Goal: Information Seeking & Learning: Understand process/instructions

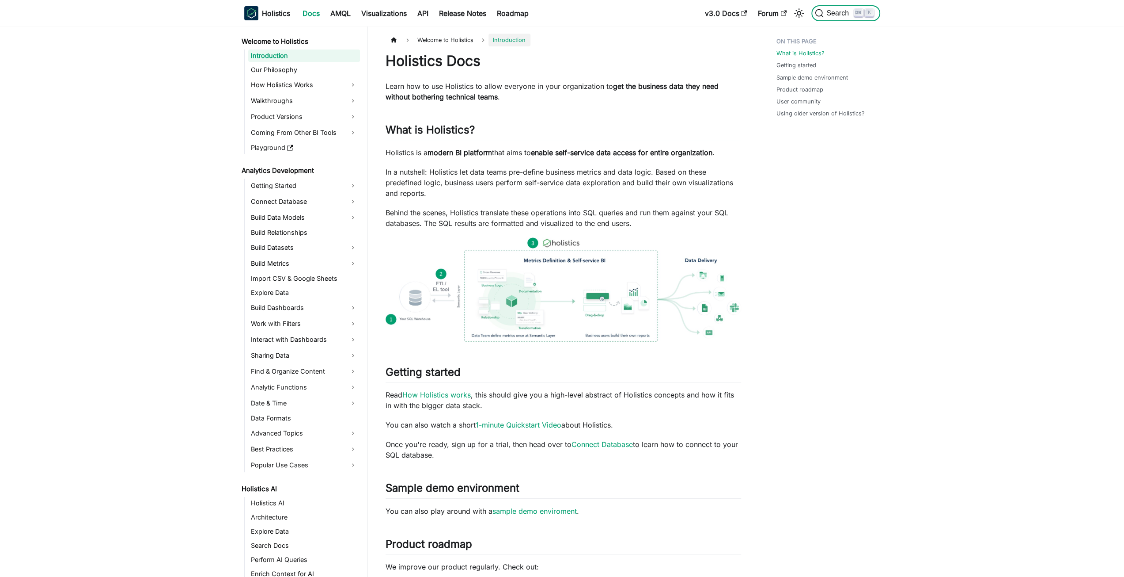
click at [838, 11] on span "Search" at bounding box center [839, 13] width 30 height 8
click at [421, 17] on link "API" at bounding box center [423, 13] width 22 height 14
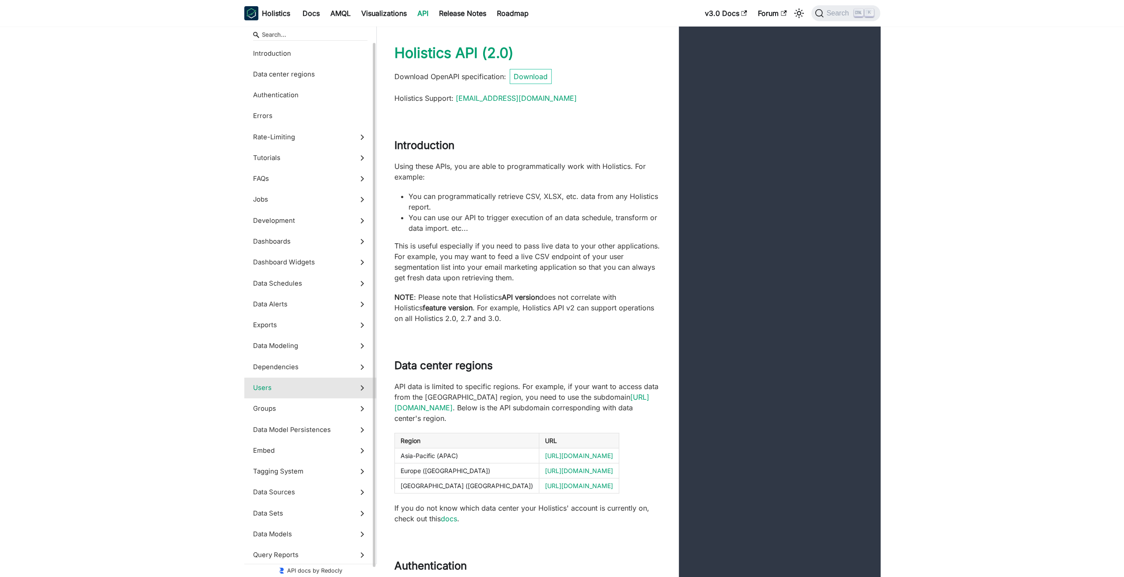
click at [254, 387] on span "Users" at bounding box center [302, 388] width 98 height 10
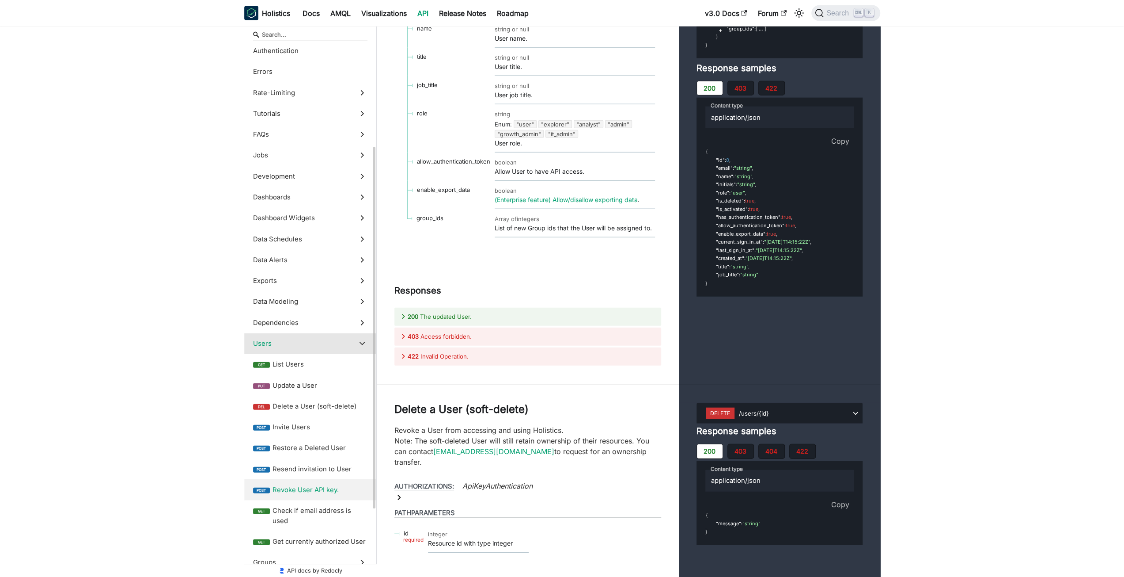
scroll to position [88, 0]
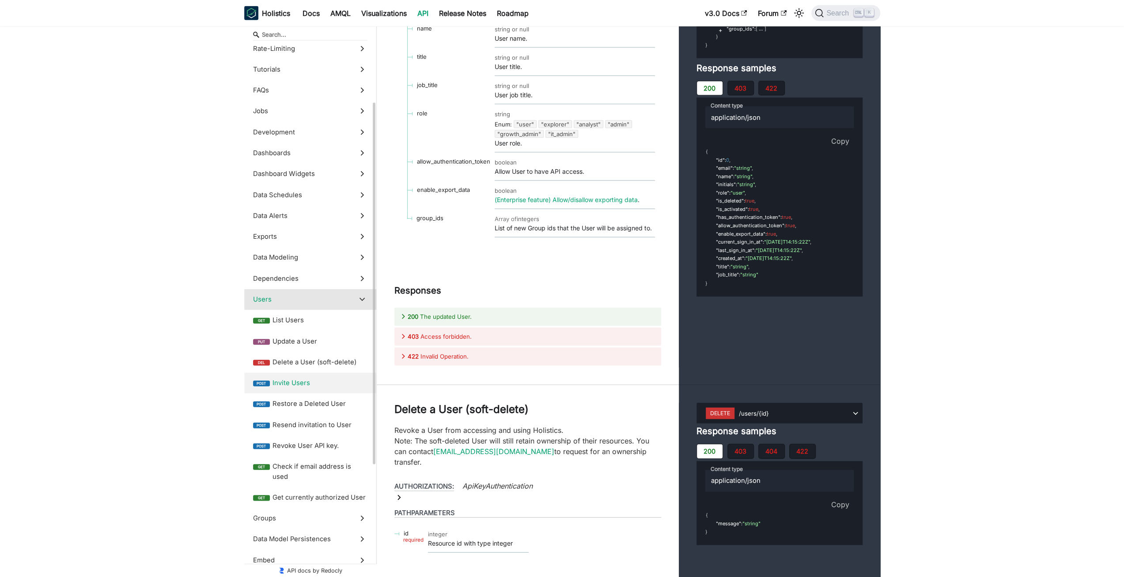
click at [348, 391] on label "post Invite Users" at bounding box center [310, 382] width 132 height 21
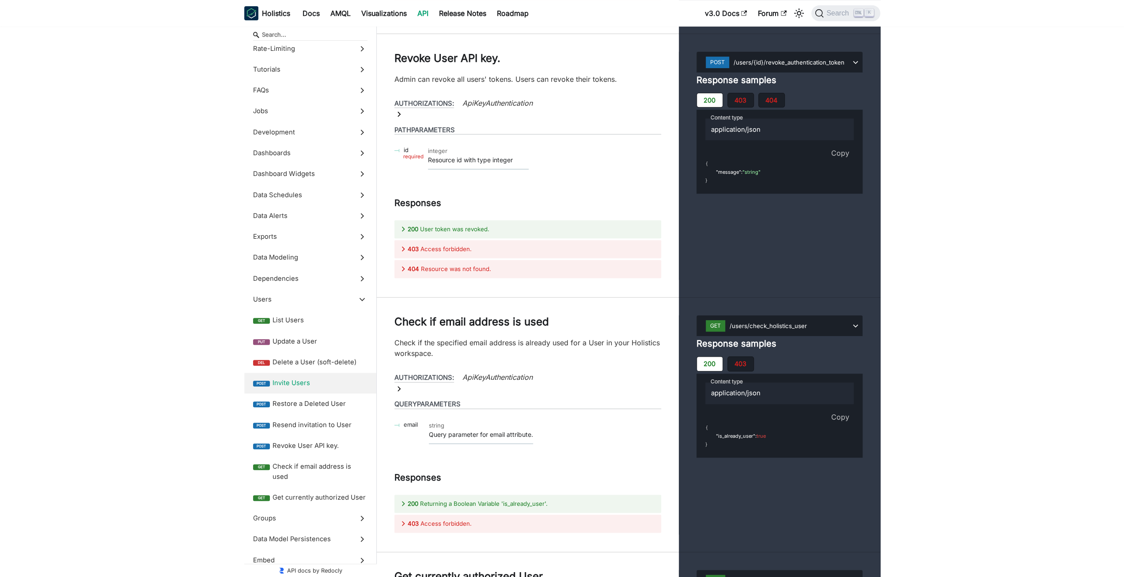
scroll to position [27154, 0]
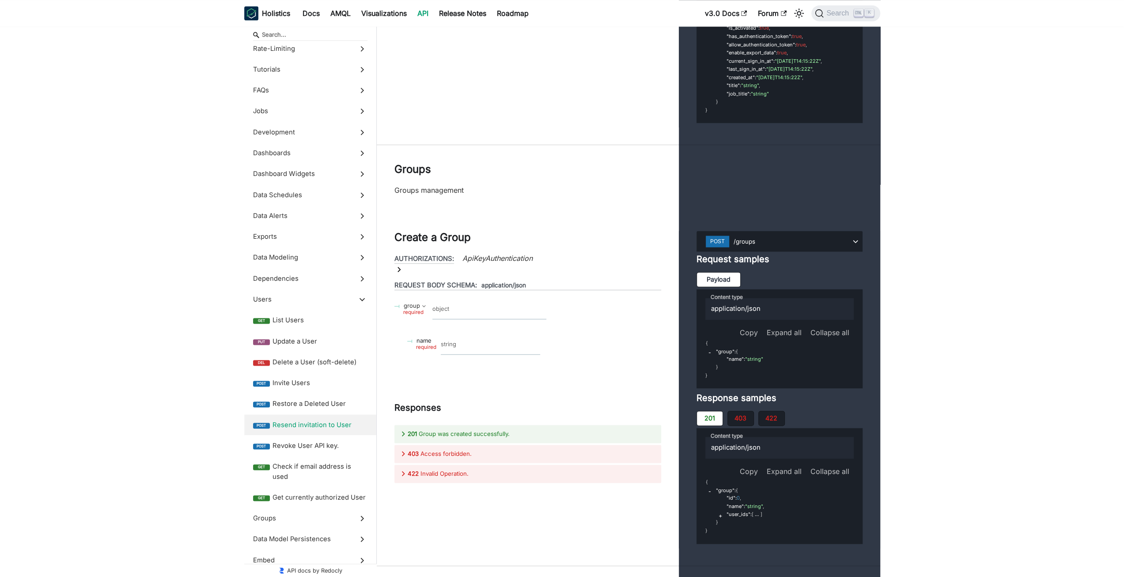
scroll to position [28126, 0]
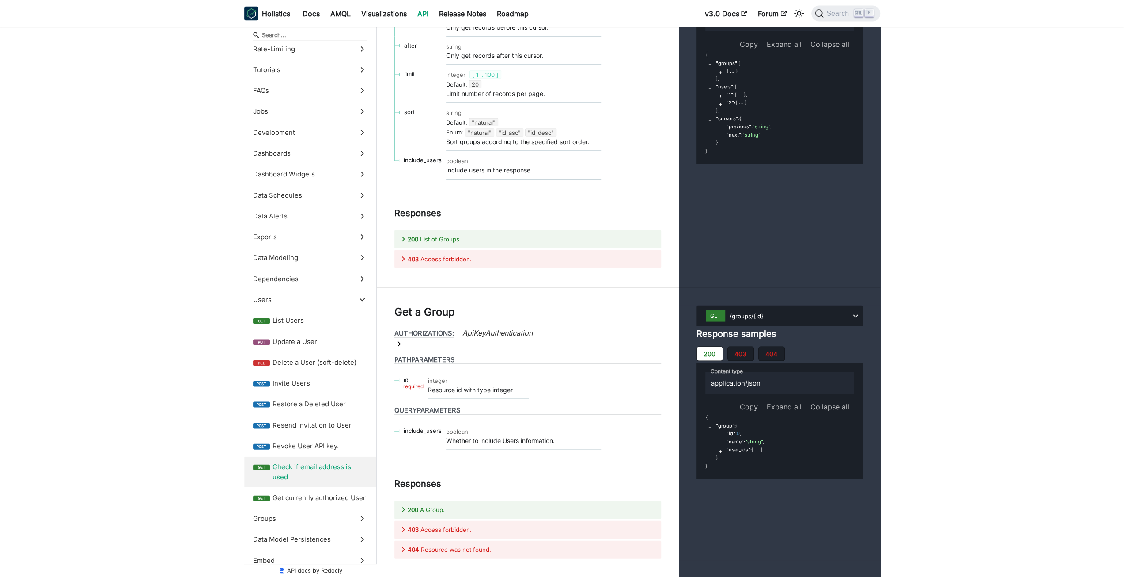
scroll to position [28788, 0]
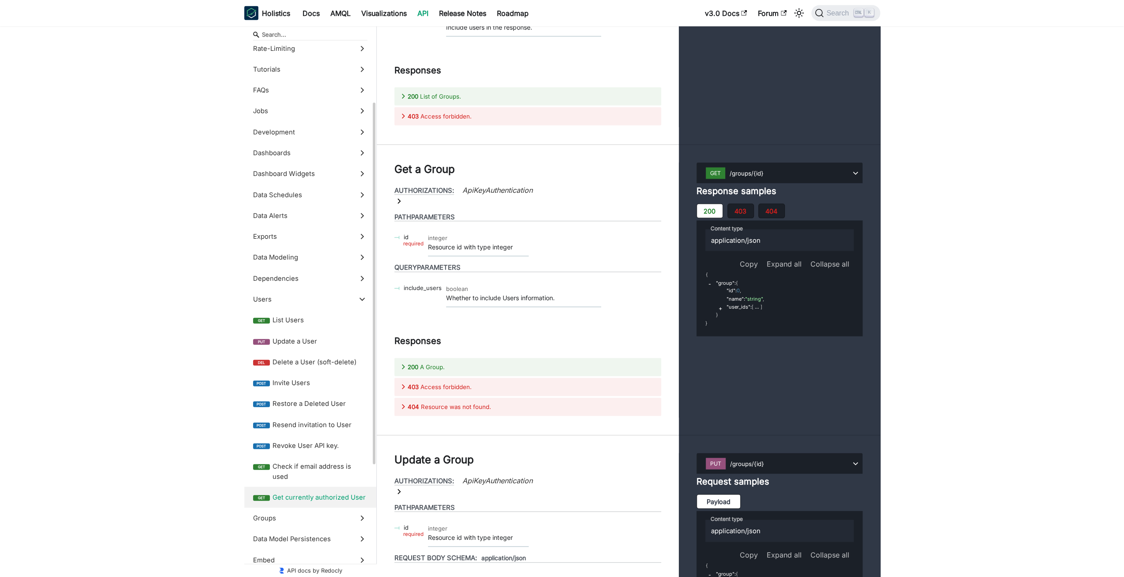
click at [326, 492] on span "Get currently authorized User" at bounding box center [320, 497] width 95 height 10
click at [330, 492] on span "Get currently authorized User" at bounding box center [320, 497] width 95 height 10
click at [327, 471] on label "get Check if email address is used" at bounding box center [310, 471] width 132 height 31
click at [333, 492] on span "Get currently authorized User" at bounding box center [320, 497] width 95 height 10
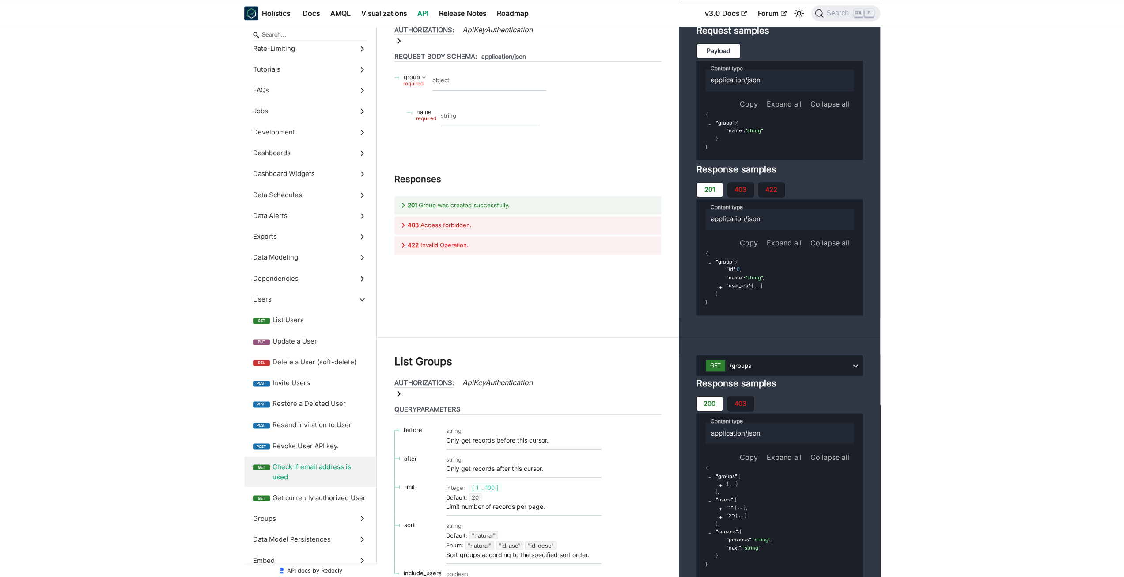
scroll to position [28217, 0]
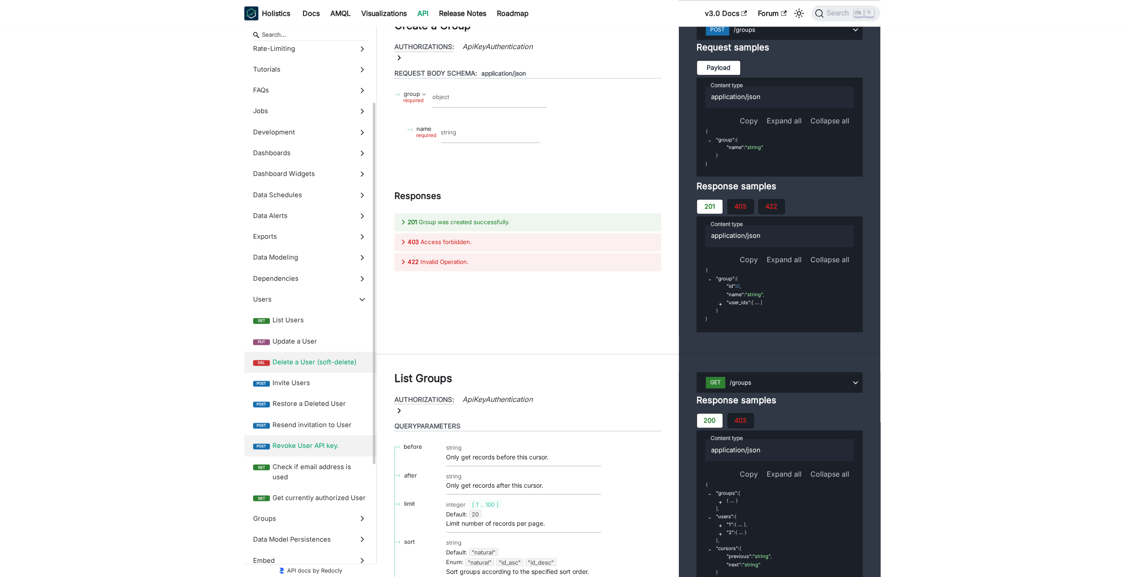
click at [332, 363] on span "Delete a User (soft-delete)" at bounding box center [320, 362] width 95 height 10
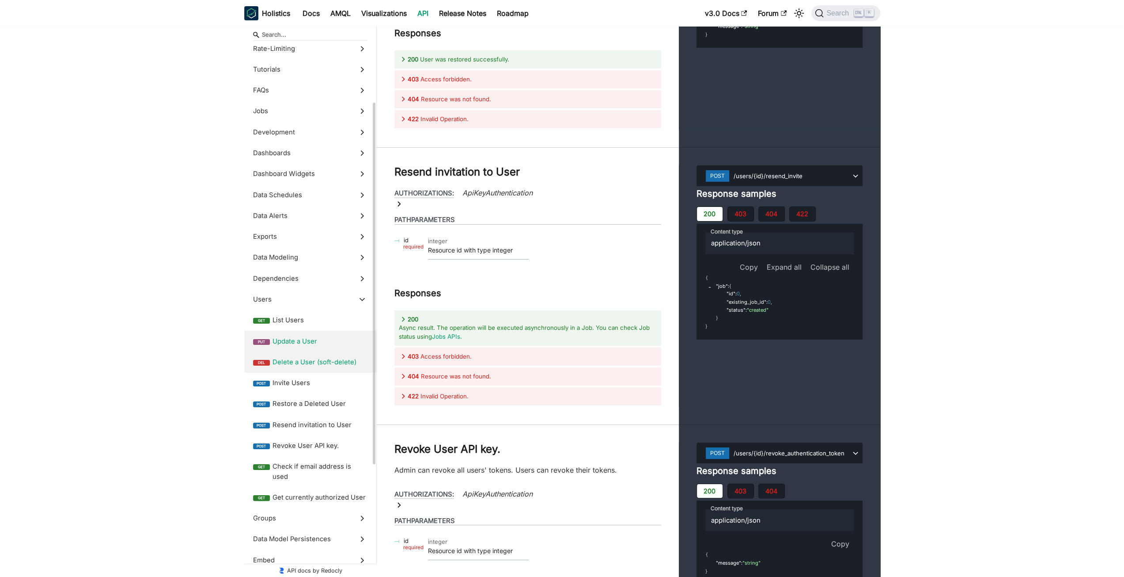
click at [312, 342] on span "Update a User" at bounding box center [320, 341] width 95 height 10
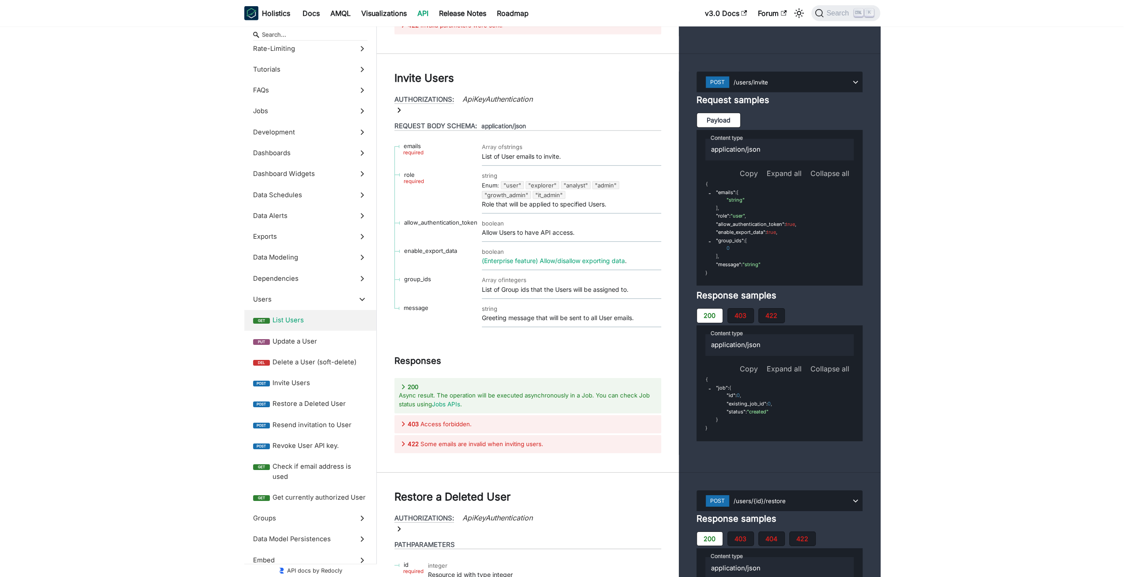
scroll to position [26298, 0]
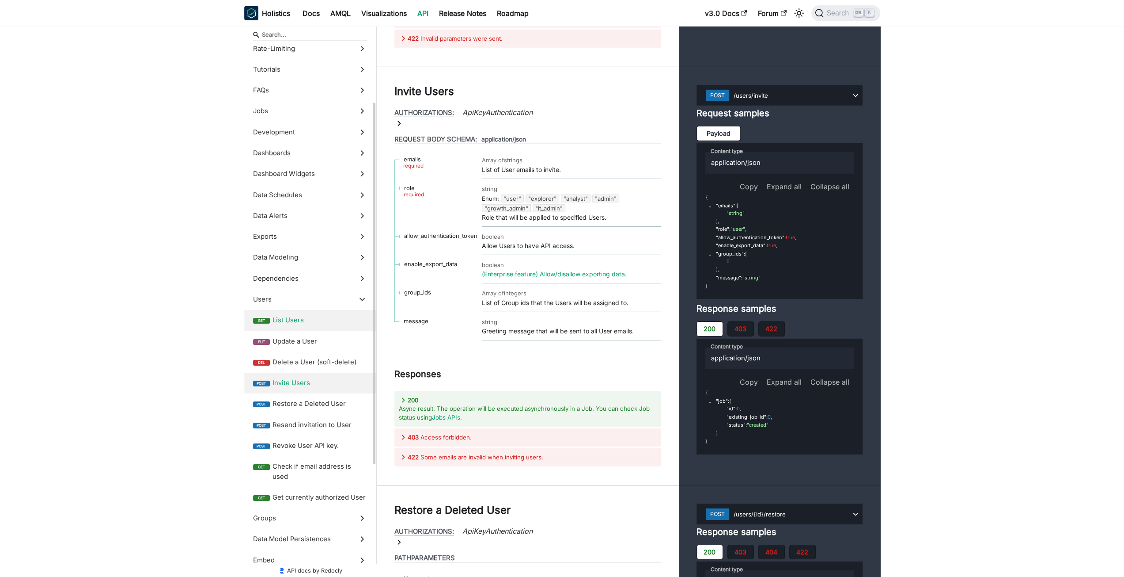
click at [314, 384] on span "Invite Users" at bounding box center [320, 383] width 95 height 10
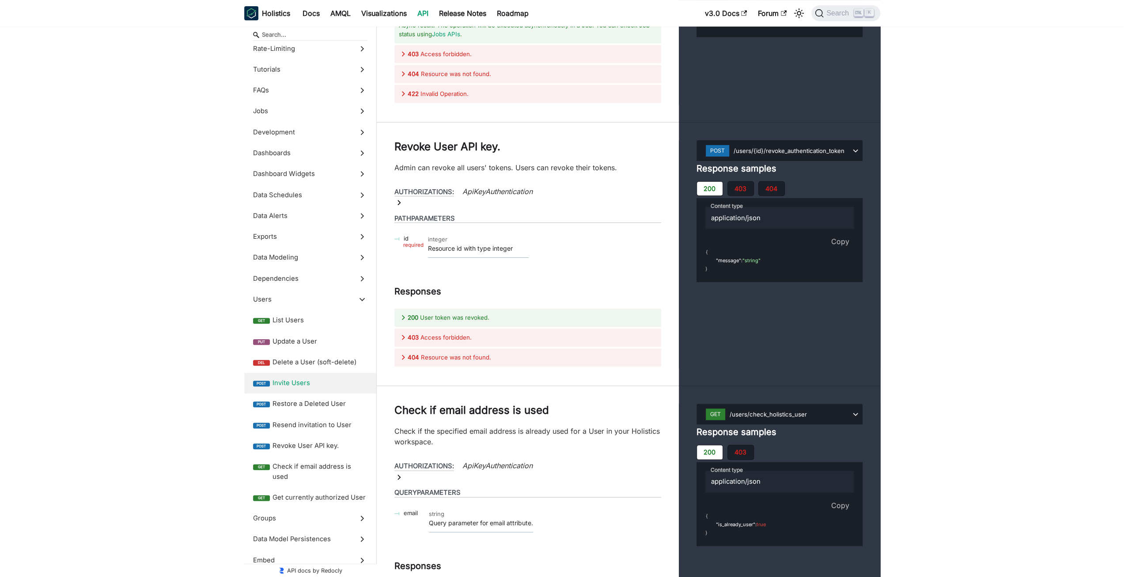
scroll to position [27154, 0]
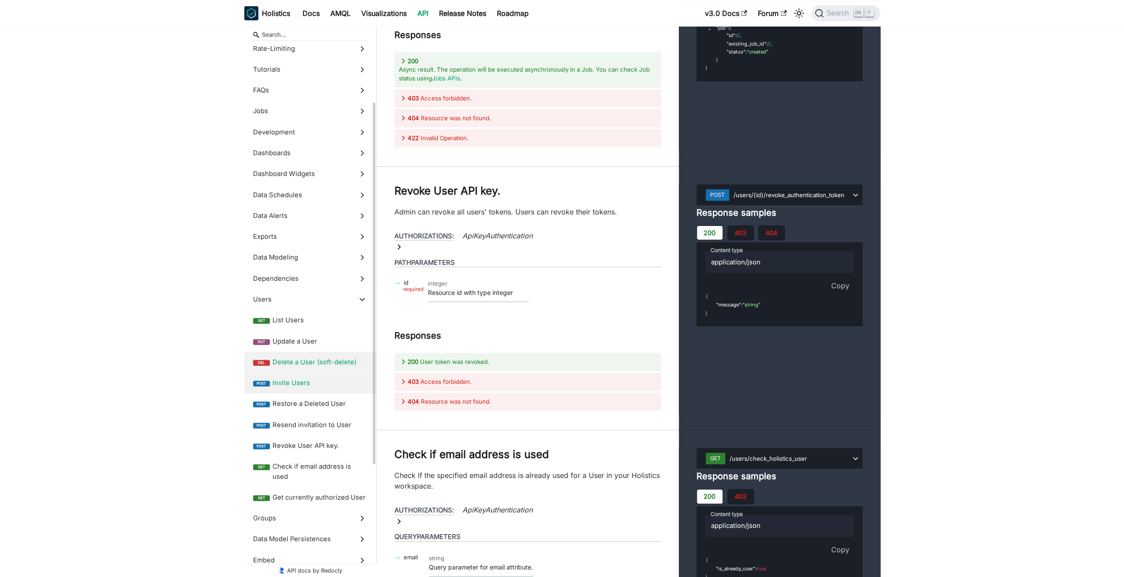
click at [281, 384] on span "Invite Users" at bounding box center [320, 383] width 95 height 10
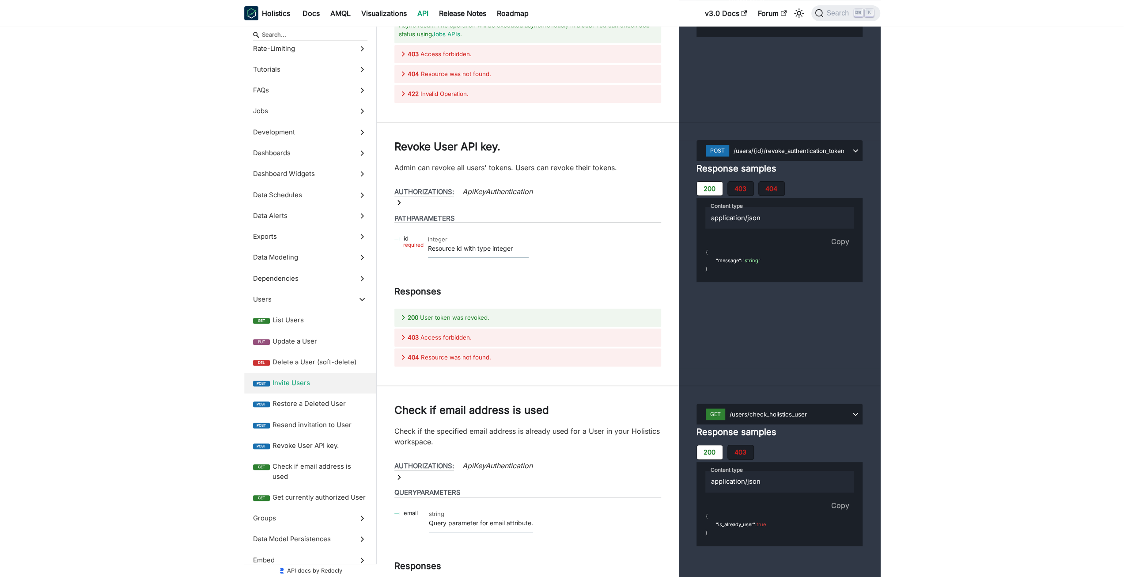
drag, startPoint x: 637, startPoint y: 324, endPoint x: 626, endPoint y: 439, distance: 115.4
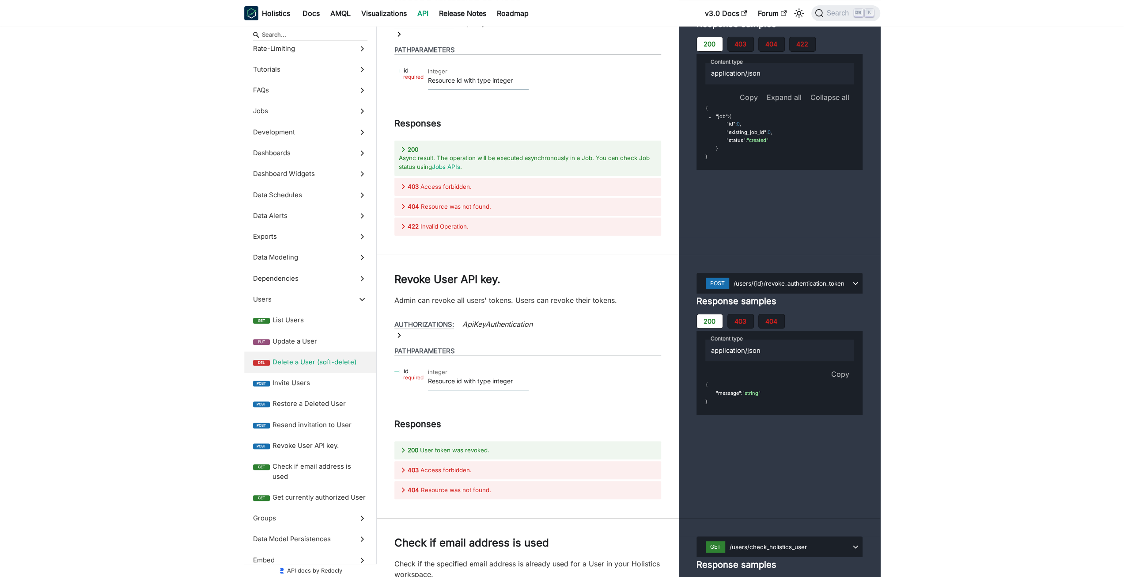
scroll to position [88, 0]
